Goal: Transaction & Acquisition: Purchase product/service

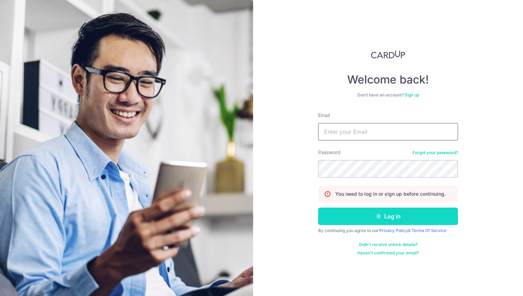
type input "steve@sajeideas.com"
click at [390, 217] on button "Log in" at bounding box center [388, 216] width 140 height 17
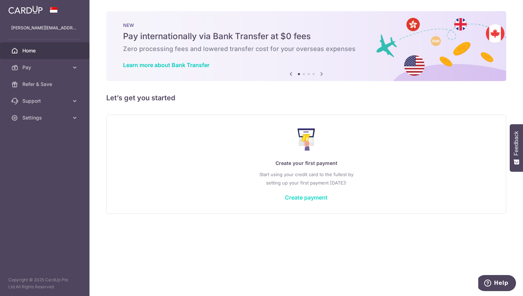
click at [314, 196] on link "Create payment" at bounding box center [306, 197] width 43 height 7
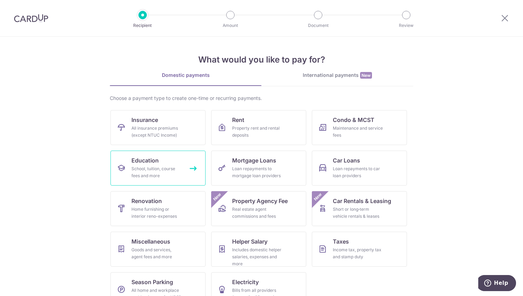
click at [152, 169] on div "School, tuition, course fees and more" at bounding box center [156, 172] width 50 height 14
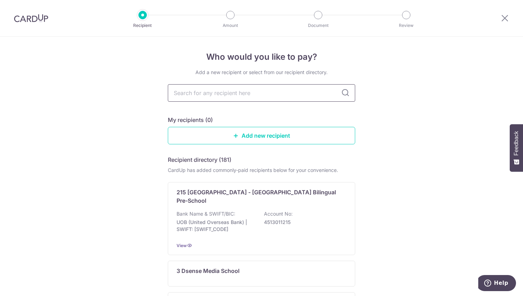
click at [221, 94] on input "text" at bounding box center [261, 92] width 187 height 17
type input "u"
type input "UWCSEA"
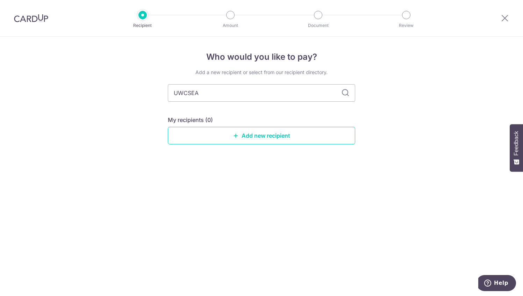
click at [347, 94] on icon at bounding box center [345, 93] width 8 height 8
click at [264, 94] on input "UWCSEA" at bounding box center [261, 92] width 187 height 17
type input "UWCSEA East"
click at [344, 94] on icon at bounding box center [345, 93] width 8 height 8
drag, startPoint x: 255, startPoint y: 95, endPoint x: 162, endPoint y: 93, distance: 93.0
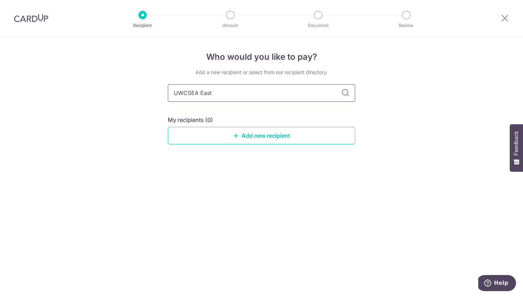
click at [162, 93] on div "Who would you like to pay? Add a new recipient or select from our recipient dir…" at bounding box center [261, 166] width 523 height 259
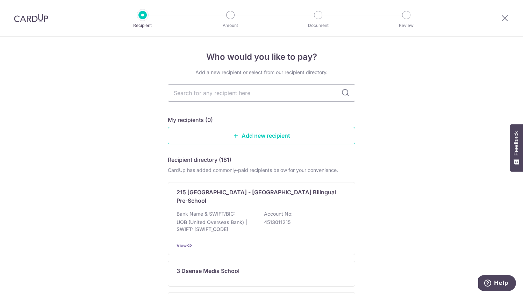
click at [223, 92] on input "text" at bounding box center [261, 92] width 187 height 17
type input "united world college"
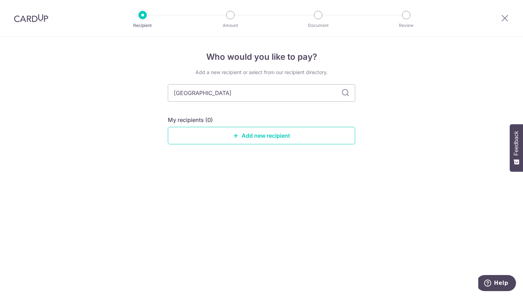
drag, startPoint x: 229, startPoint y: 92, endPoint x: 154, endPoint y: 92, distance: 75.5
click at [154, 92] on div "Who would you like to pay? Add a new recipient or select from our recipient dir…" at bounding box center [261, 166] width 523 height 259
click at [112, 131] on div "Who would you like to pay? Add a new recipient or select from our recipient dir…" at bounding box center [261, 166] width 523 height 259
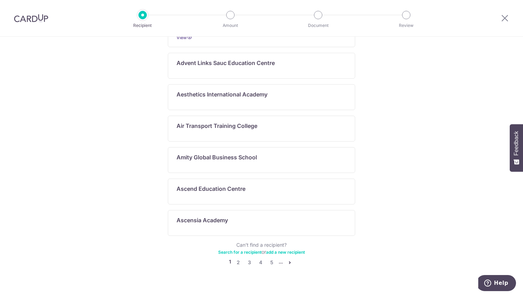
scroll to position [342, 0]
click at [269, 258] on link "5" at bounding box center [271, 262] width 8 height 8
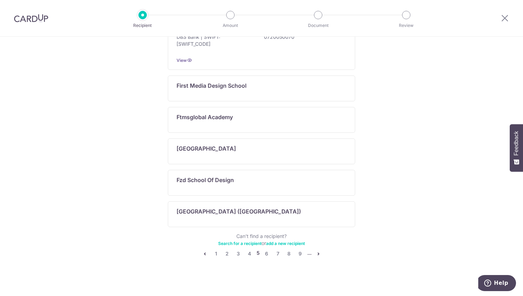
click at [317, 251] on icon "pager" at bounding box center [319, 254] width 6 height 6
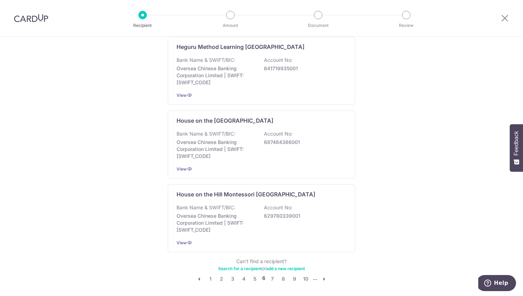
scroll to position [475, 0]
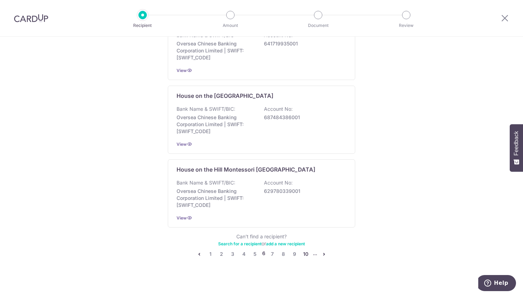
click at [302, 251] on link "10" at bounding box center [306, 254] width 8 height 8
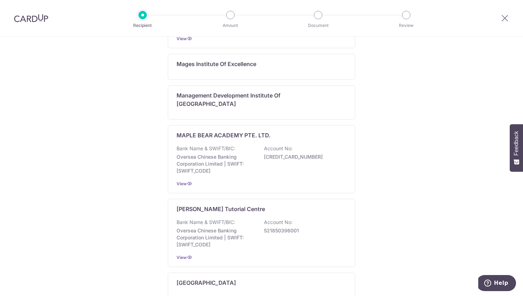
scroll to position [510, 0]
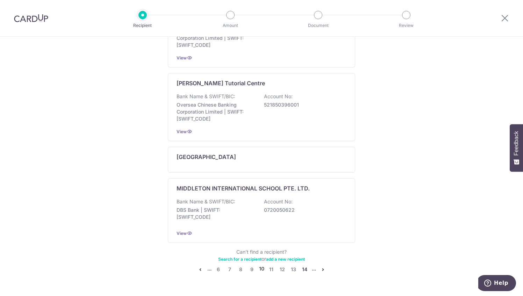
click at [303, 265] on link "14" at bounding box center [305, 269] width 8 height 8
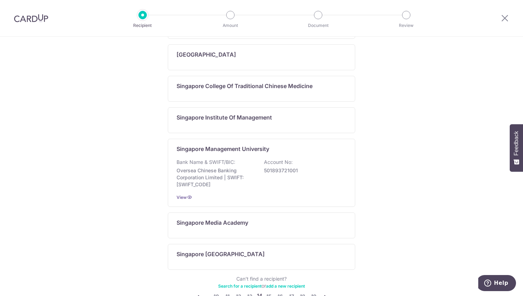
scroll to position [392, 0]
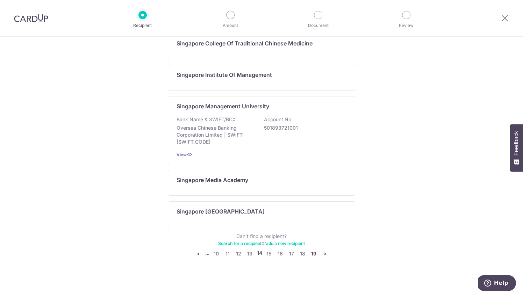
click at [314, 251] on link "19" at bounding box center [314, 254] width 8 height 8
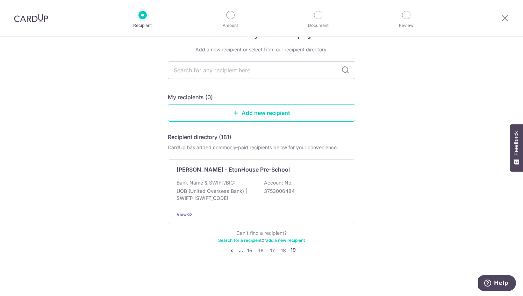
scroll to position [22, 0]
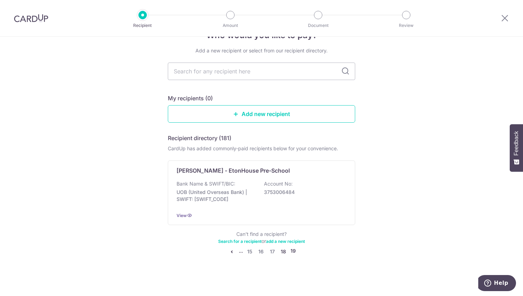
click at [284, 250] on link "18" at bounding box center [283, 252] width 8 height 8
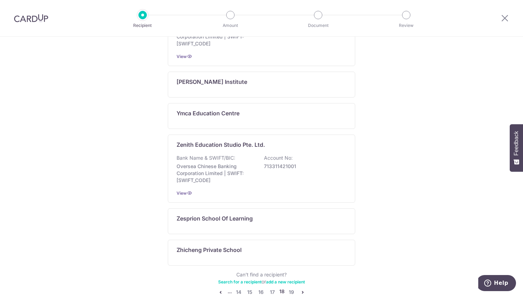
scroll to position [406, 0]
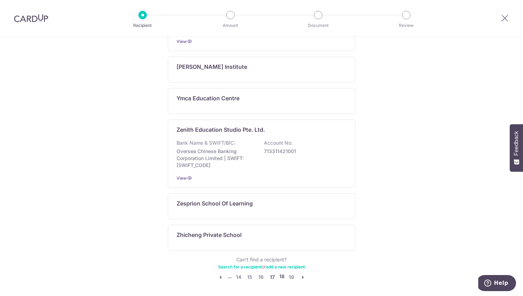
click at [269, 273] on link "17" at bounding box center [272, 277] width 8 height 8
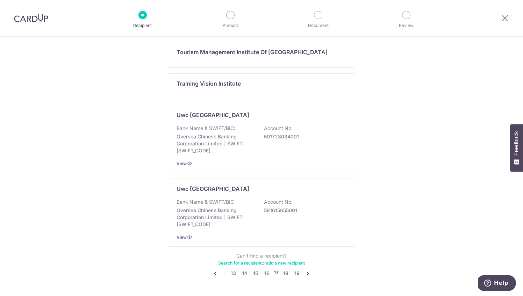
scroll to position [455, 0]
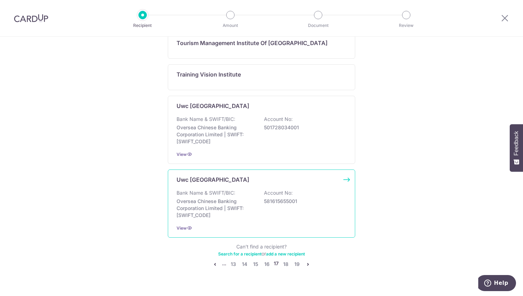
click at [196, 190] on p "Bank Name & SWIFT/BIC:" at bounding box center [206, 193] width 59 height 7
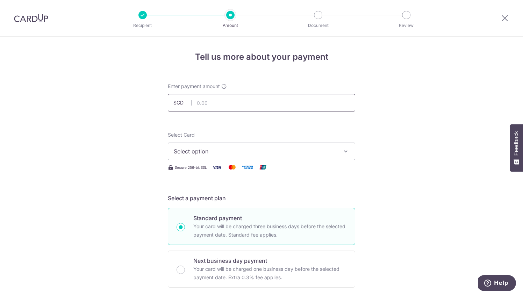
click at [206, 103] on input "text" at bounding box center [261, 102] width 187 height 17
type input "9,000.00"
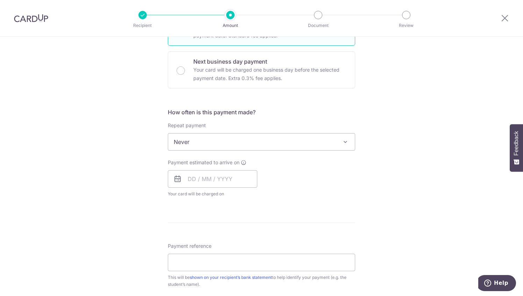
scroll to position [210, 0]
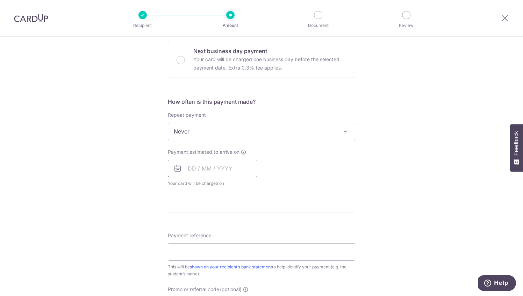
click at [188, 172] on input "text" at bounding box center [213, 168] width 90 height 17
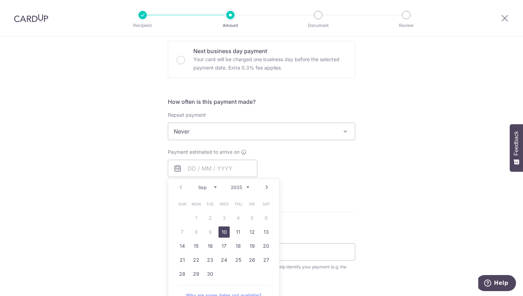
click at [222, 231] on link "10" at bounding box center [224, 232] width 11 height 11
type input "10/09/2025"
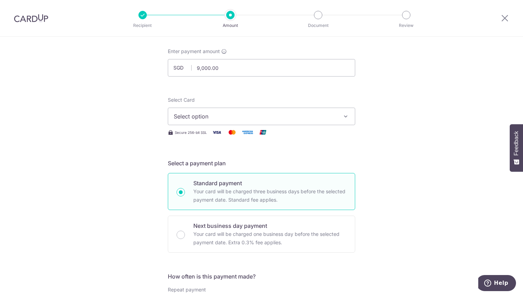
scroll to position [0, 0]
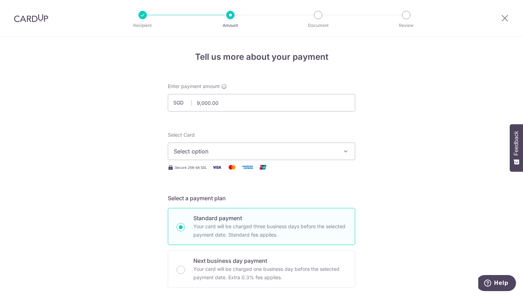
click at [333, 153] on span "Select option" at bounding box center [255, 151] width 163 height 8
click at [208, 171] on span "Add credit card" at bounding box center [267, 170] width 163 height 7
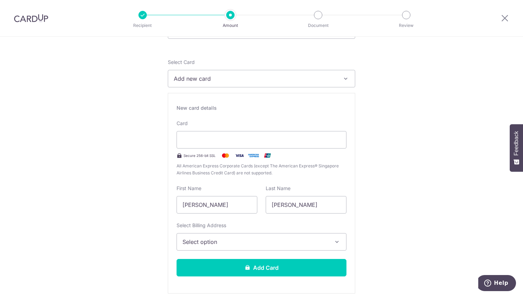
scroll to position [105, 0]
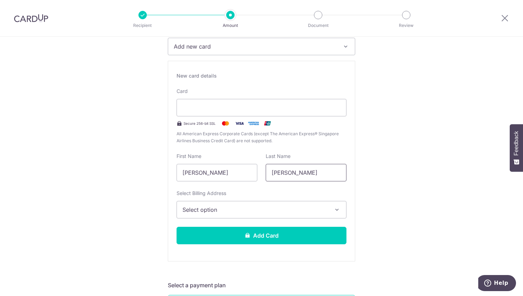
drag, startPoint x: 296, startPoint y: 173, endPoint x: 263, endPoint y: 173, distance: 33.2
click at [263, 173] on div "Last Name Steven" at bounding box center [306, 167] width 89 height 29
drag, startPoint x: 240, startPoint y: 171, endPoint x: 166, endPoint y: 172, distance: 74.1
click at [168, 172] on div "New card details Card Secure 256-bit SSL All American Express Corporate Cards (…" at bounding box center [261, 161] width 187 height 201
click at [186, 171] on input "text" at bounding box center [217, 172] width 81 height 17
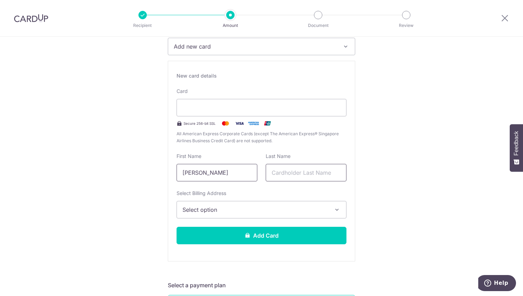
type input "Steve"
click at [309, 174] on input "text" at bounding box center [306, 172] width 81 height 17
type input "Johnson"
click at [296, 208] on span "Select option" at bounding box center [255, 210] width 145 height 8
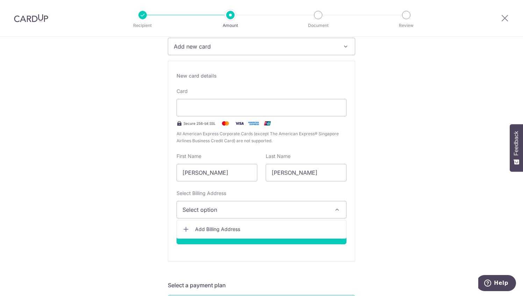
click at [233, 227] on span "Add Billing Address" at bounding box center [267, 229] width 145 height 7
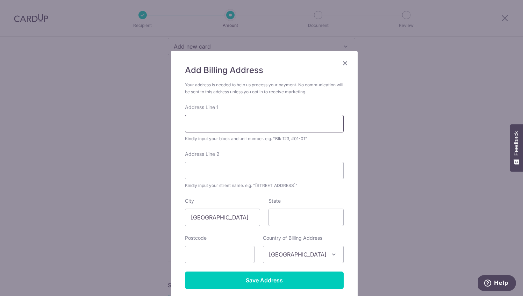
click at [213, 123] on input "Address Line 1" at bounding box center [264, 123] width 159 height 17
type input "88"
type input "Jalan Angin Laut"
type input "489283"
drag, startPoint x: 238, startPoint y: 170, endPoint x: 182, endPoint y: 167, distance: 55.7
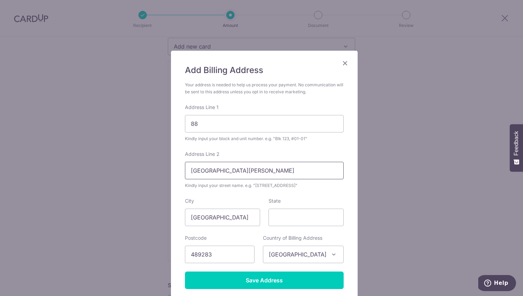
click at [185, 167] on input "Jalan Angin Laut" at bounding box center [264, 170] width 159 height 17
click at [212, 122] on input "88" at bounding box center [264, 123] width 159 height 17
paste input "Jalan Angin Laut"
type input "88 Jalan Angin Laut"
click at [455, 193] on div "Add Billing Address Your address is needed to help us process your payment. No …" at bounding box center [261, 148] width 523 height 296
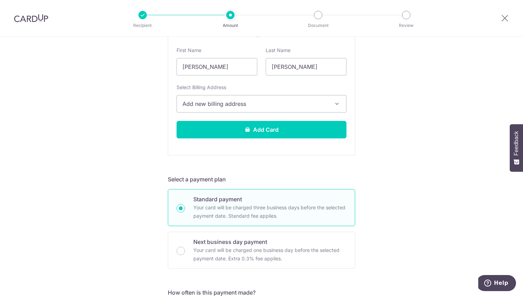
scroll to position [210, 0]
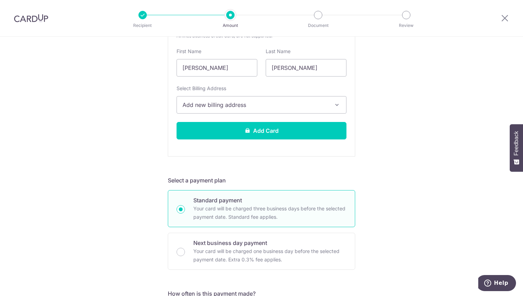
click at [303, 103] on span "Add new billing address" at bounding box center [255, 105] width 145 height 8
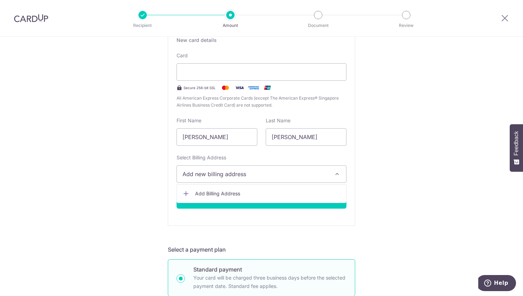
scroll to position [140, 0]
click at [273, 177] on span "Add new billing address" at bounding box center [255, 175] width 145 height 8
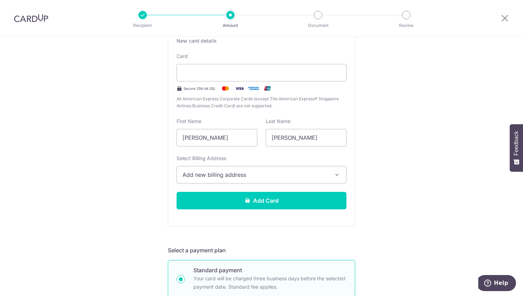
click at [268, 175] on span "Add new billing address" at bounding box center [255, 175] width 145 height 8
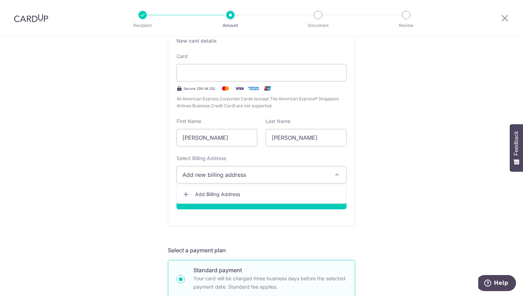
click at [244, 193] on span "Add Billing Address" at bounding box center [267, 194] width 145 height 7
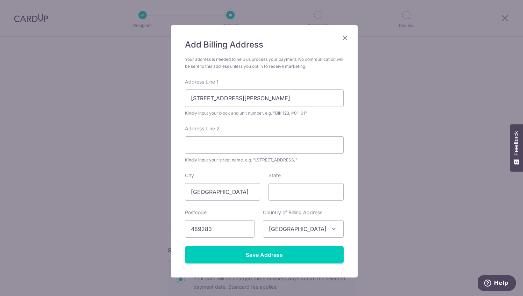
scroll to position [35, 0]
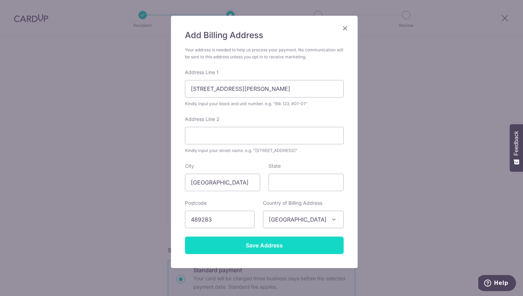
click at [248, 246] on input "Save Address" at bounding box center [264, 245] width 159 height 17
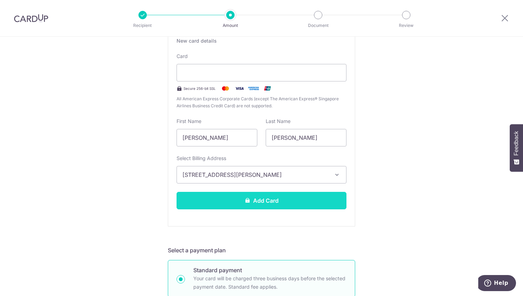
click at [259, 203] on button "Add Card" at bounding box center [262, 200] width 170 height 17
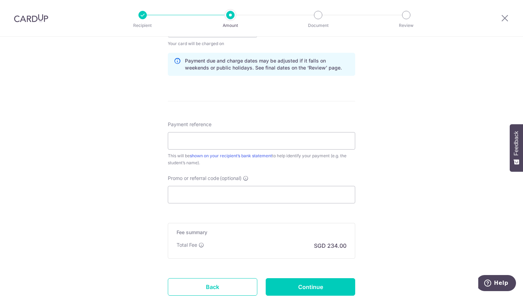
scroll to position [385, 0]
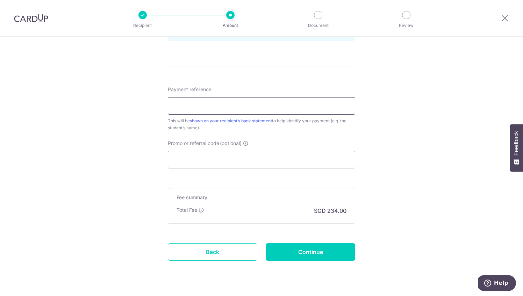
click at [180, 107] on input "Payment reference" at bounding box center [261, 105] width 187 height 17
paste input "154689"
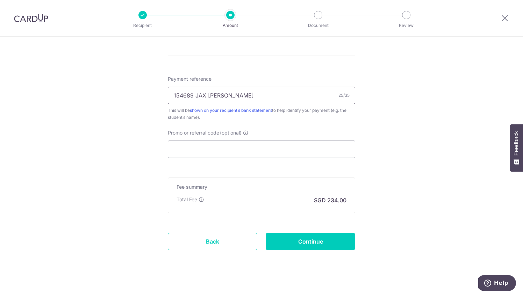
scroll to position [400, 0]
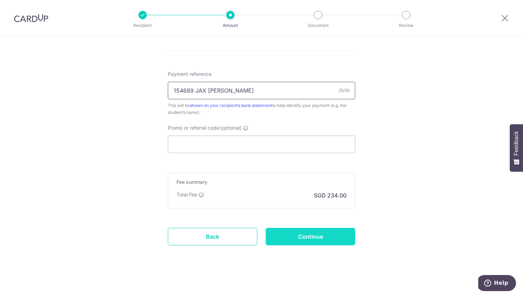
type input "154689 JAX FREDDY JOHNSON"
click at [313, 238] on input "Continue" at bounding box center [311, 236] width 90 height 17
type input "Create Schedule"
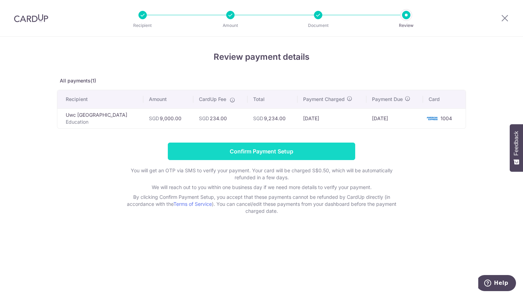
click at [248, 153] on input "Confirm Payment Setup" at bounding box center [261, 151] width 187 height 17
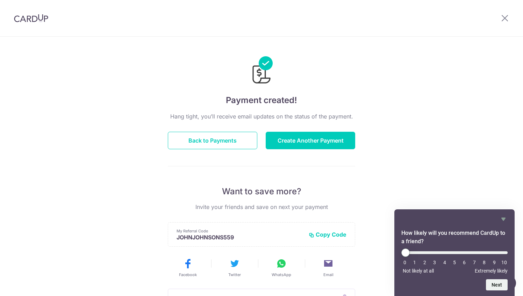
click at [464, 174] on div "Payment created! Hang tight, you’ll receive email updates on the status of the …" at bounding box center [261, 223] width 523 height 373
click at [501, 217] on icon "Hide survey" at bounding box center [503, 219] width 8 height 8
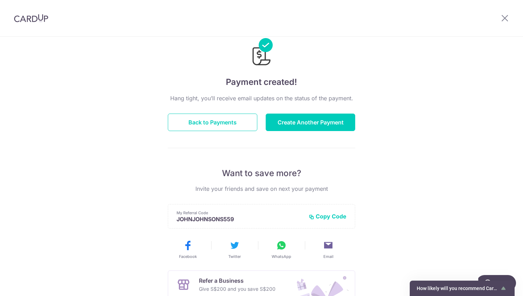
scroll to position [8, 0]
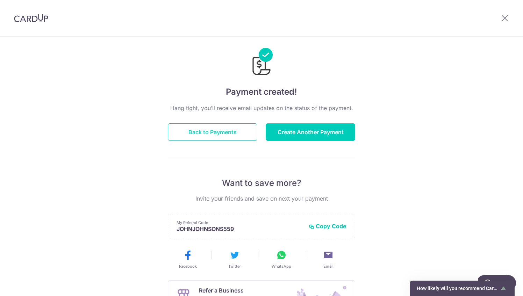
click at [215, 135] on button "Back to Payments" at bounding box center [213, 131] width 90 height 17
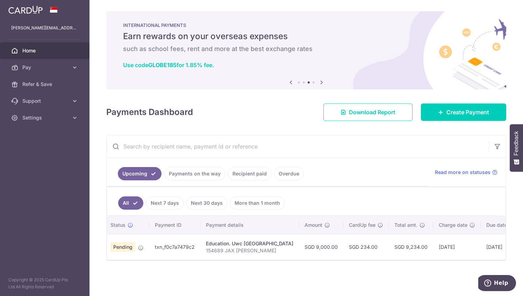
scroll to position [0, 16]
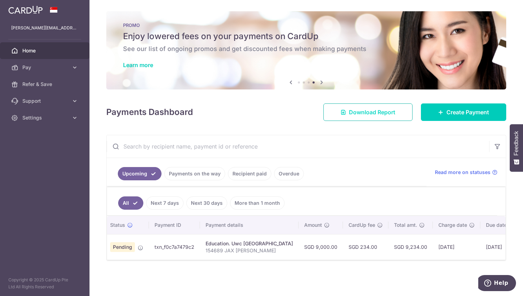
click at [367, 114] on span "Download Report" at bounding box center [372, 112] width 47 height 8
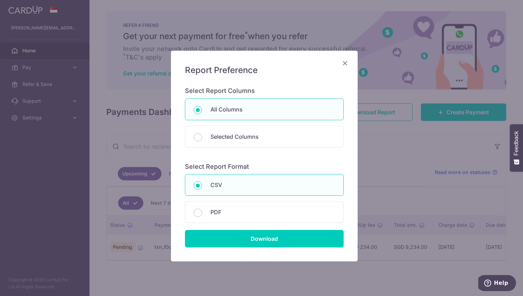
click at [342, 63] on icon "Close" at bounding box center [345, 63] width 8 height 9
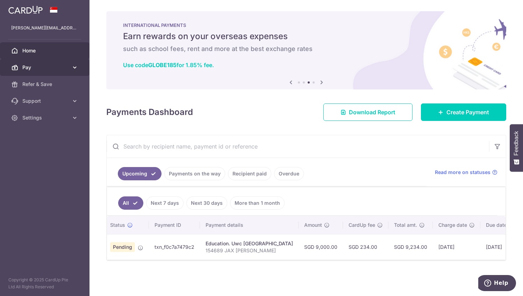
click at [52, 68] on span "Pay" at bounding box center [45, 67] width 46 height 7
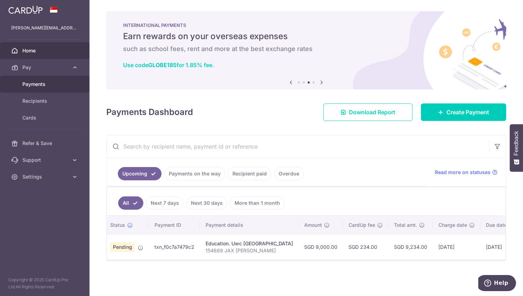
click at [46, 82] on span "Payments" at bounding box center [45, 84] width 46 height 7
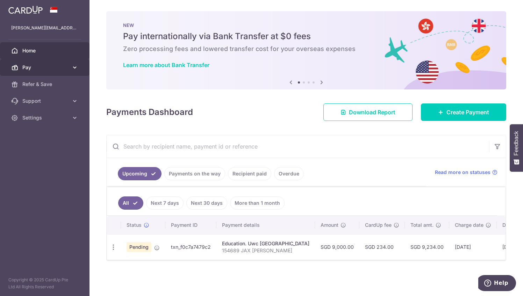
click at [31, 66] on span "Pay" at bounding box center [45, 67] width 46 height 7
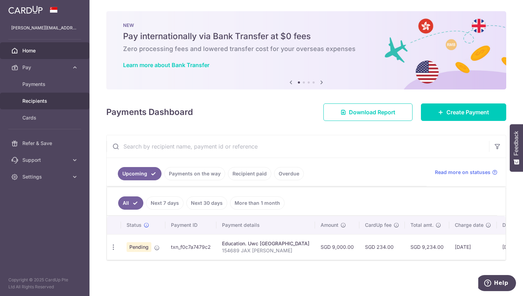
click at [33, 99] on span "Recipients" at bounding box center [45, 101] width 46 height 7
